Goal: Task Accomplishment & Management: Manage account settings

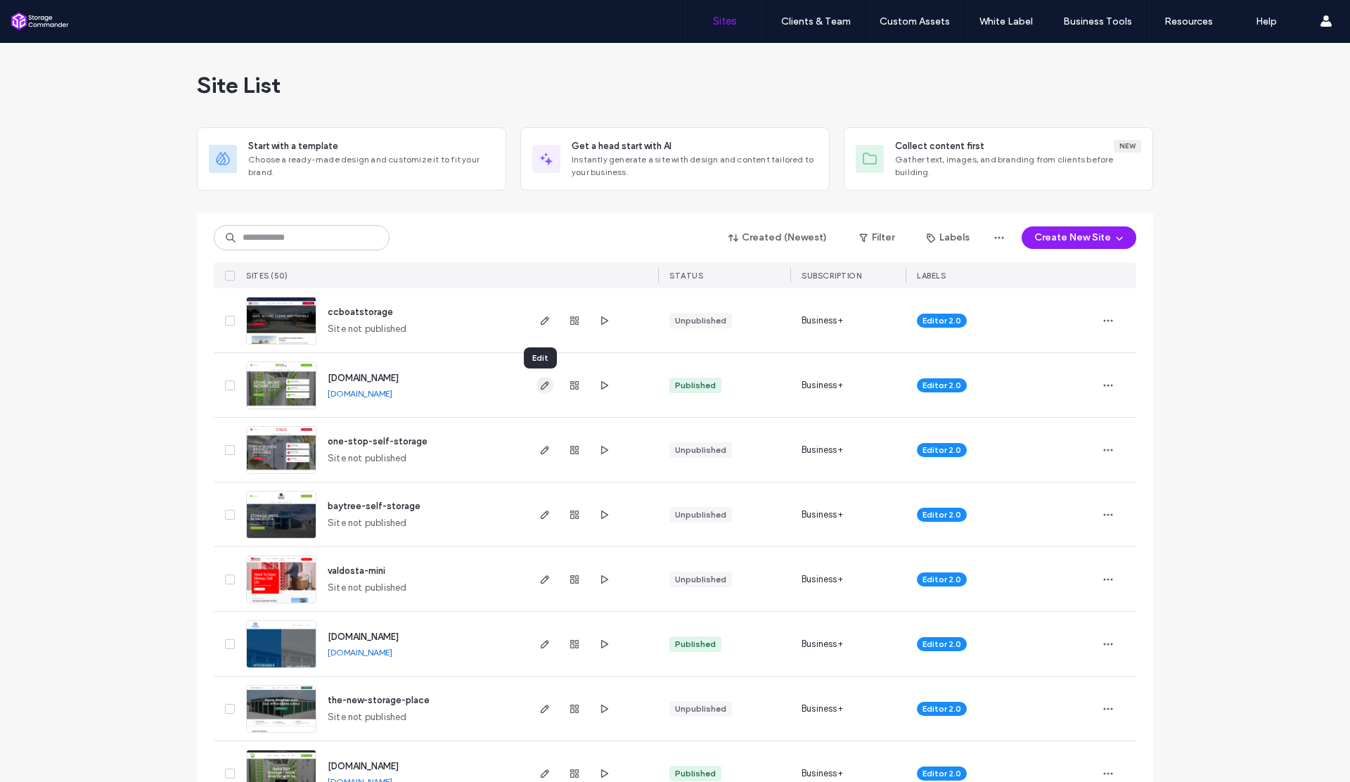
click at [539, 384] on icon "button" at bounding box center [544, 385] width 11 height 11
